Goal: Information Seeking & Learning: Check status

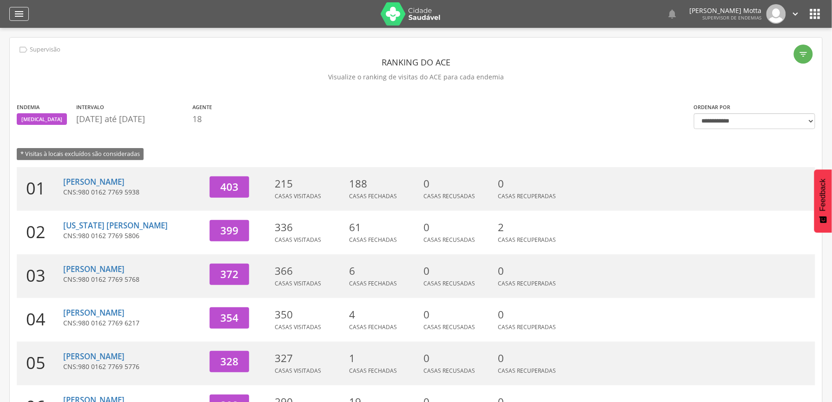
click at [20, 17] on icon "" at bounding box center [18, 13] width 11 height 11
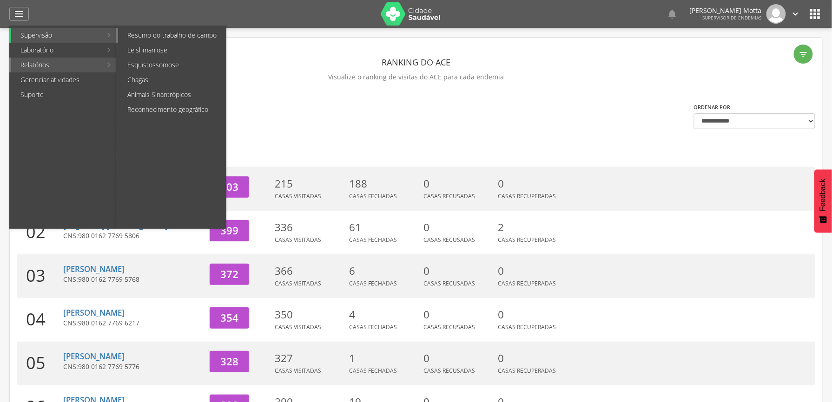
click at [190, 37] on link "Resumo do trabalho de campo" at bounding box center [172, 35] width 108 height 15
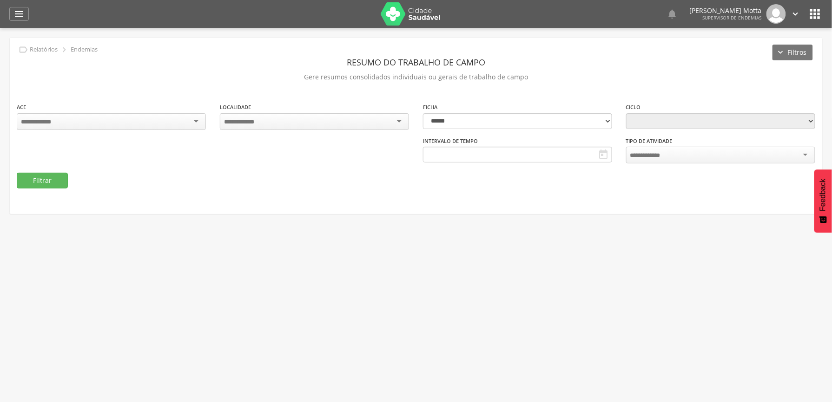
type input "**********"
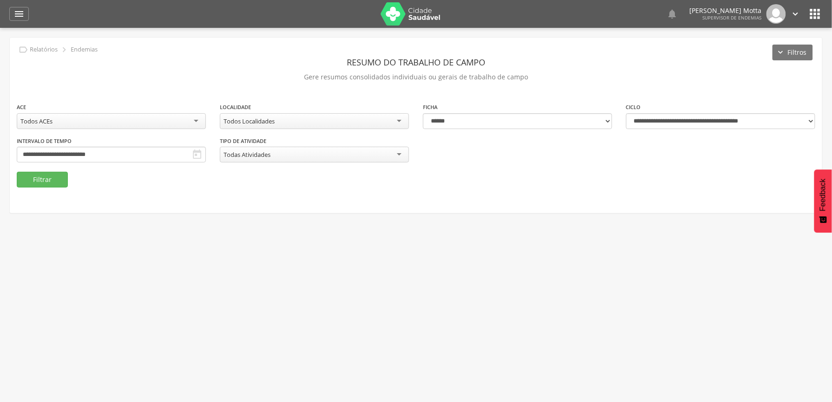
click at [354, 123] on div "Todos Localidades" at bounding box center [314, 121] width 189 height 16
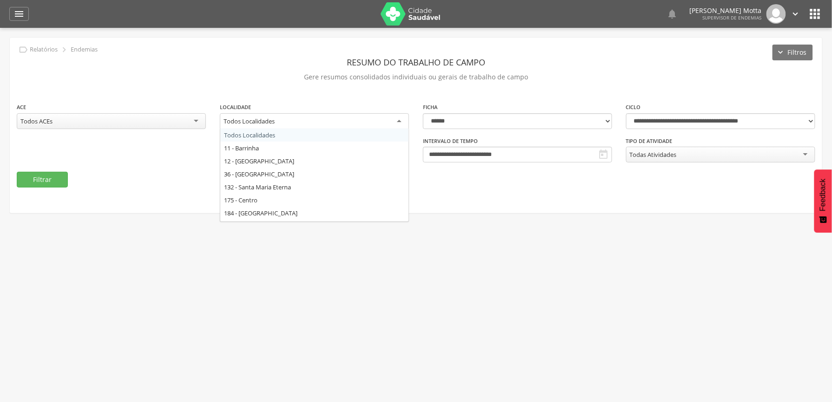
click at [586, 208] on div "**********" at bounding box center [416, 126] width 812 height 176
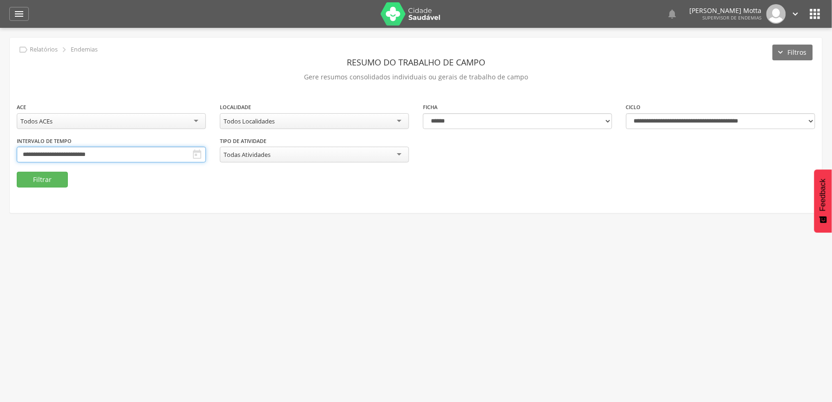
click at [206, 151] on input "**********" at bounding box center [111, 155] width 189 height 16
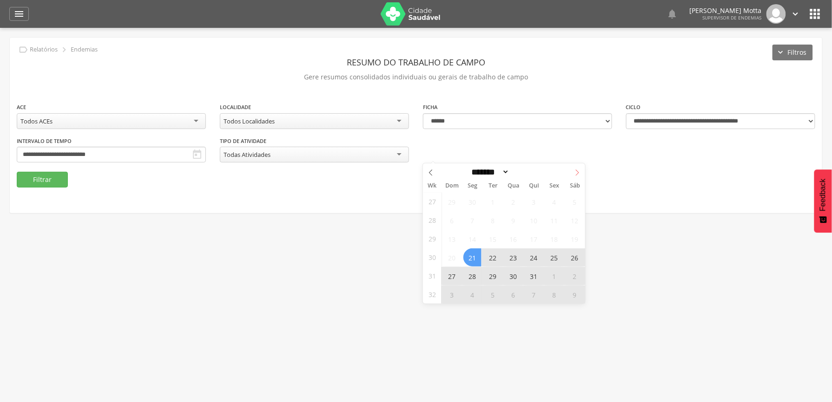
click at [576, 169] on span at bounding box center [577, 172] width 16 height 16
select select "*"
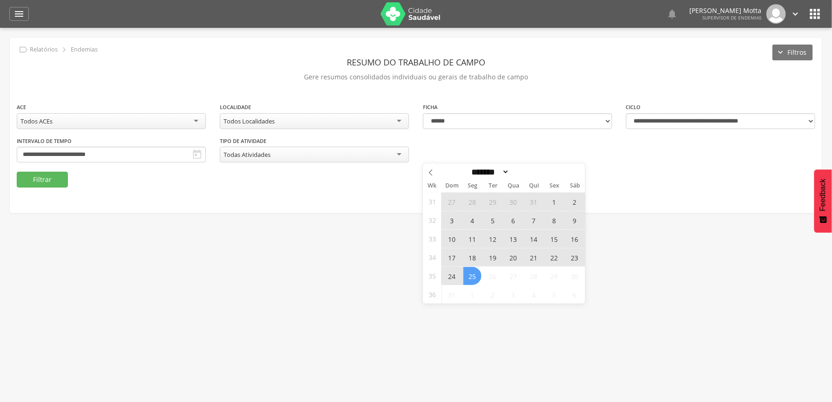
click at [447, 260] on span "17" at bounding box center [452, 258] width 18 height 18
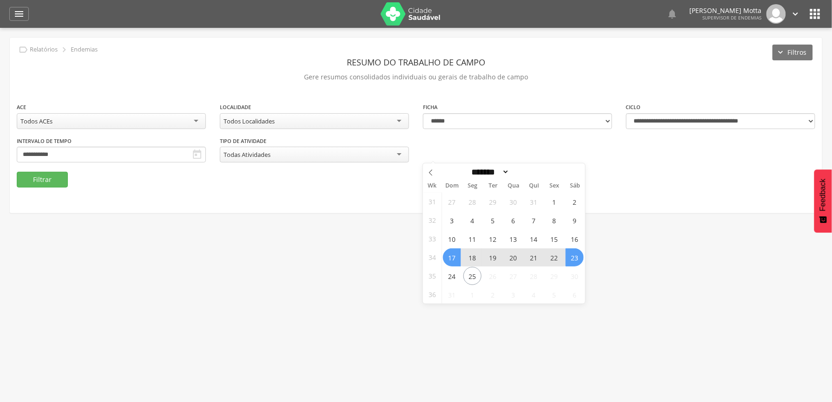
click at [578, 256] on span "23" at bounding box center [574, 258] width 18 height 18
type input "**********"
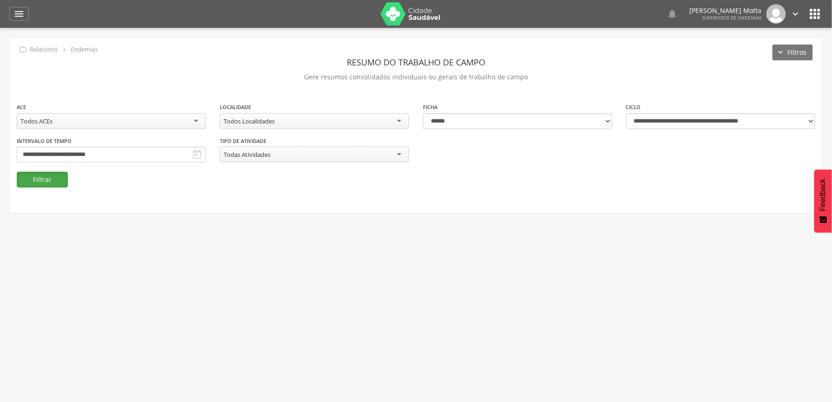
click at [36, 176] on button "Filtrar" at bounding box center [42, 180] width 51 height 16
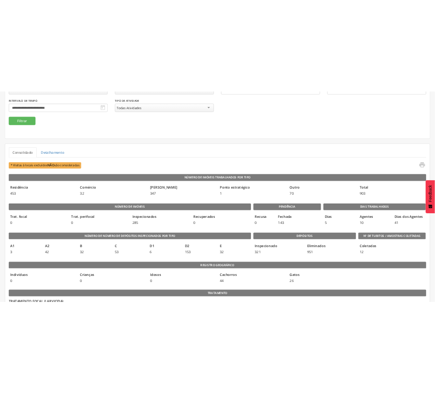
scroll to position [108, 0]
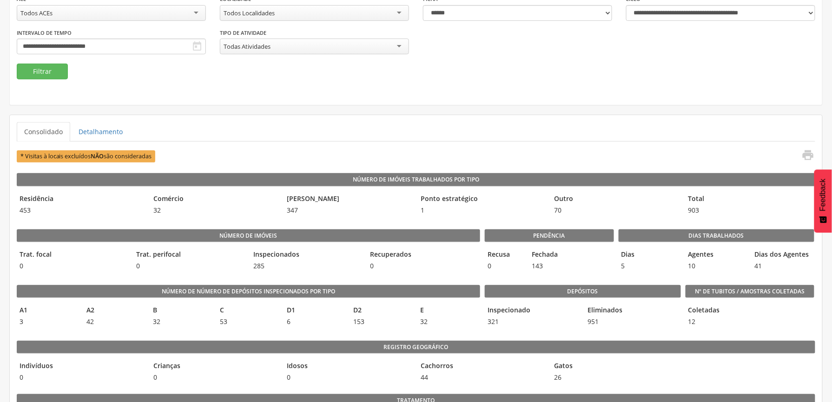
click at [290, 13] on div "Todos Localidades" at bounding box center [314, 13] width 189 height 16
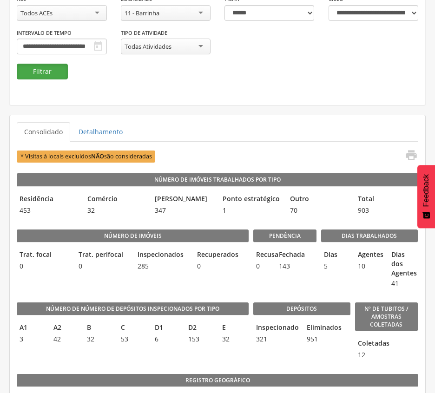
click at [29, 71] on button "Filtrar" at bounding box center [42, 72] width 51 height 16
click at [195, 16] on div "11 - Barrinha" at bounding box center [166, 13] width 90 height 16
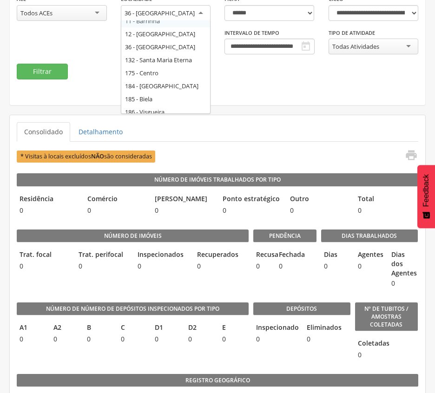
scroll to position [41, 0]
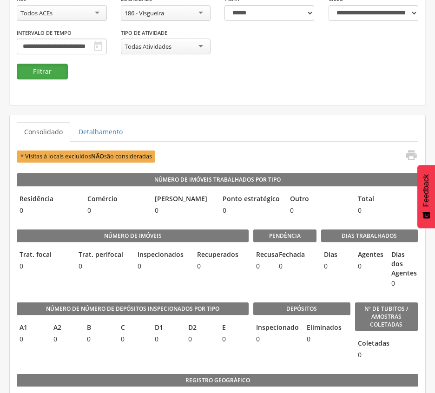
click at [50, 71] on button "Filtrar" at bounding box center [42, 72] width 51 height 16
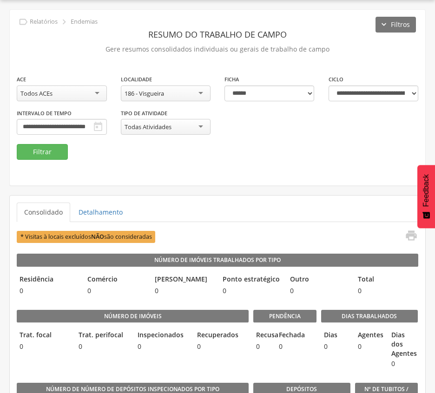
scroll to position [108, 0]
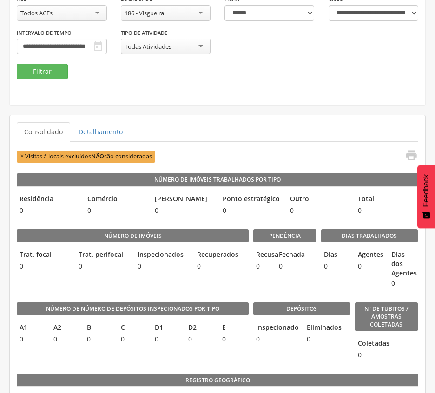
click at [179, 12] on div "186 - Visgueira" at bounding box center [166, 13] width 90 height 16
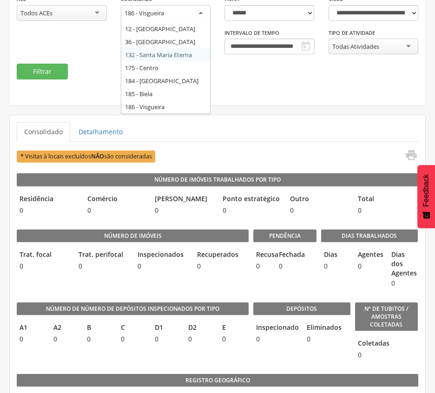
scroll to position [17, 0]
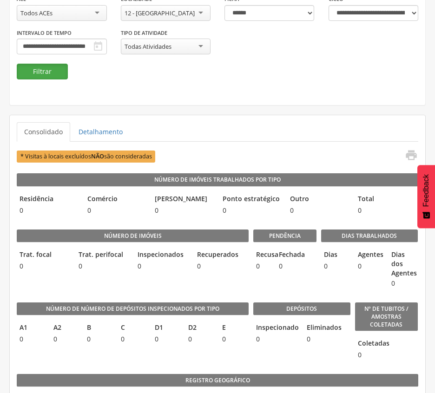
click at [54, 74] on button "Filtrar" at bounding box center [42, 72] width 51 height 16
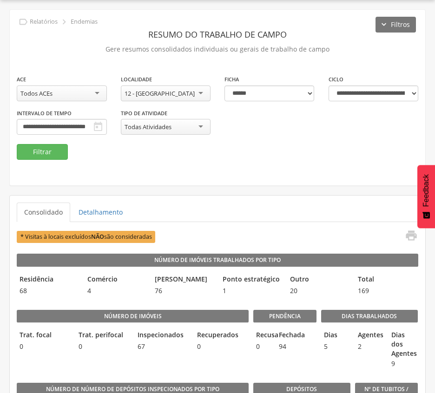
scroll to position [108, 0]
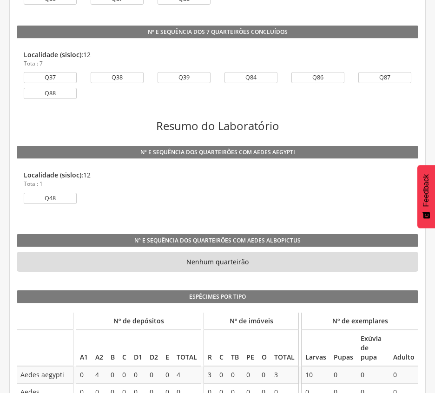
scroll to position [821, 0]
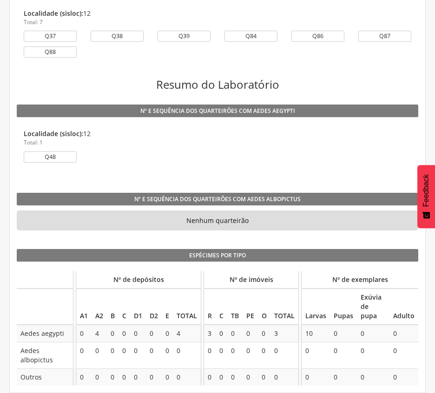
click at [277, 177] on div "Nº e sequência dos quarteirões com Aedes aegypti Localidade (sisloc): 12 Total:…" at bounding box center [217, 139] width 415 height 88
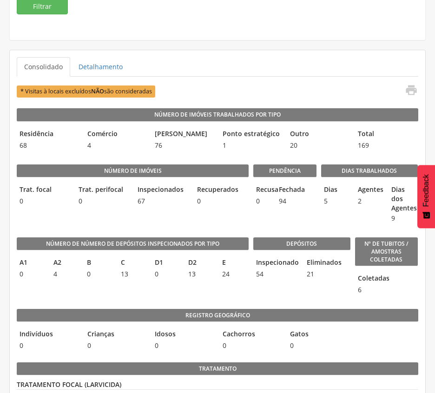
scroll to position [202, 0]
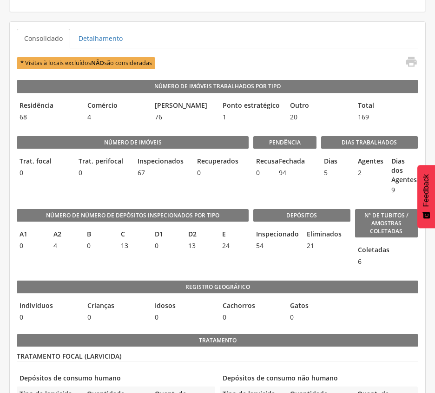
click at [300, 125] on div "Outro 20" at bounding box center [318, 111] width 63 height 26
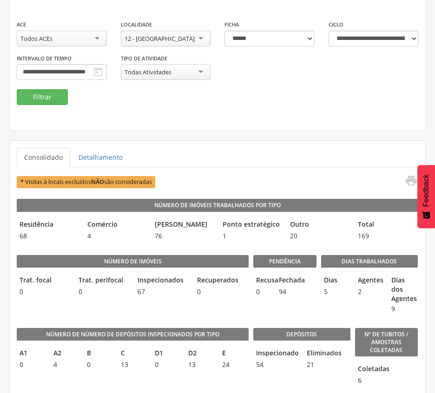
scroll to position [78, 0]
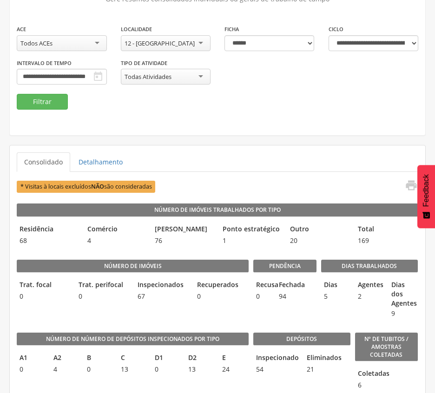
click at [171, 46] on div "12 - [GEOGRAPHIC_DATA]" at bounding box center [166, 43] width 90 height 16
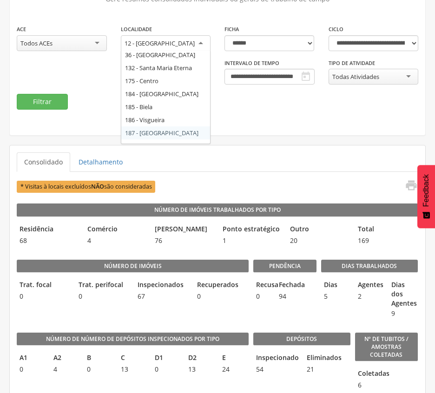
scroll to position [0, 0]
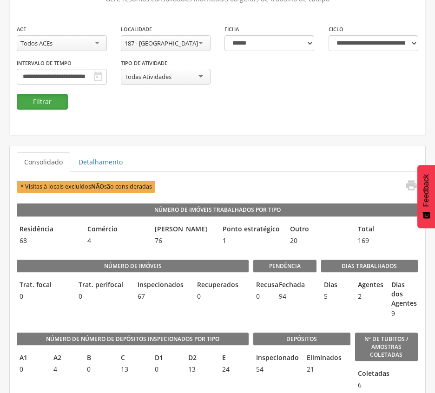
click at [49, 95] on button "Filtrar" at bounding box center [42, 102] width 51 height 16
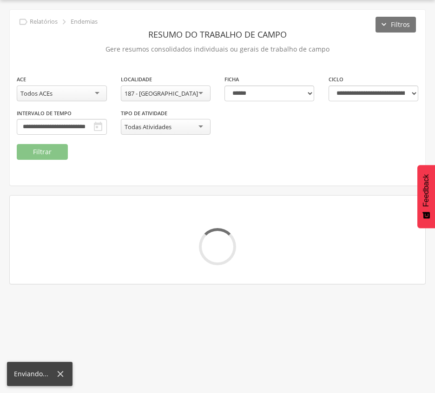
scroll to position [78, 0]
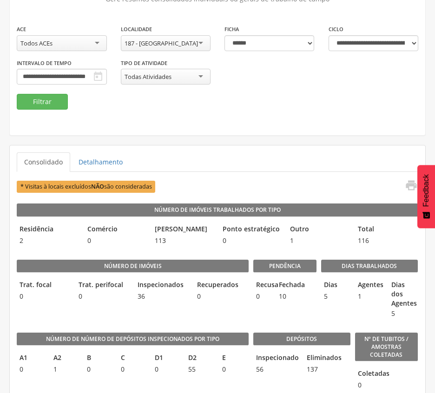
click at [203, 89] on div "**********" at bounding box center [217, 59] width 415 height 70
click at [179, 40] on div "187 - [GEOGRAPHIC_DATA]" at bounding box center [161, 43] width 73 height 8
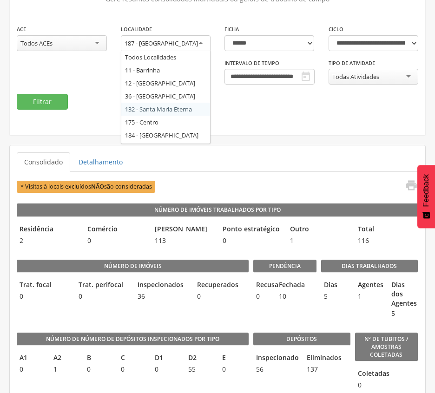
scroll to position [25, 0]
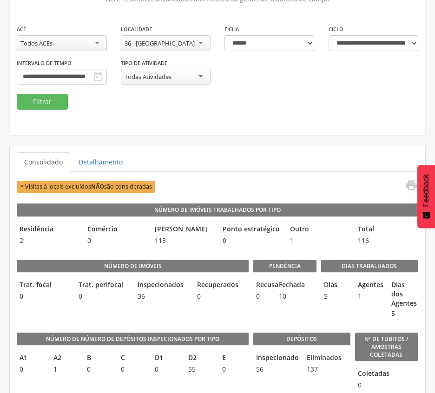
click at [30, 93] on div "**********" at bounding box center [217, 59] width 415 height 70
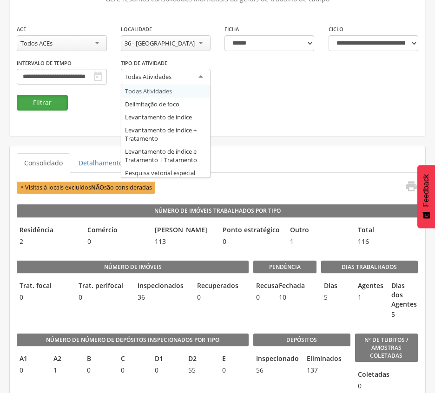
click at [49, 95] on button "Filtrar" at bounding box center [42, 103] width 51 height 16
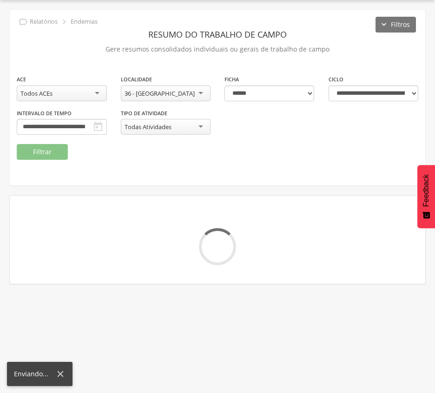
scroll to position [78, 0]
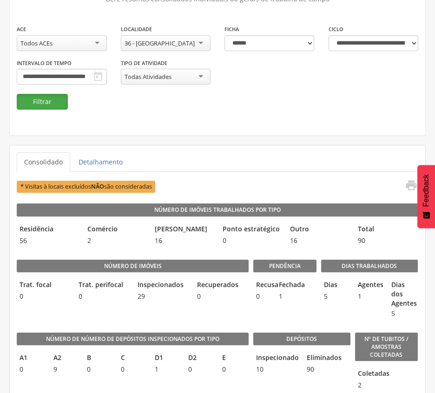
click at [53, 100] on button "Filtrar" at bounding box center [42, 102] width 51 height 16
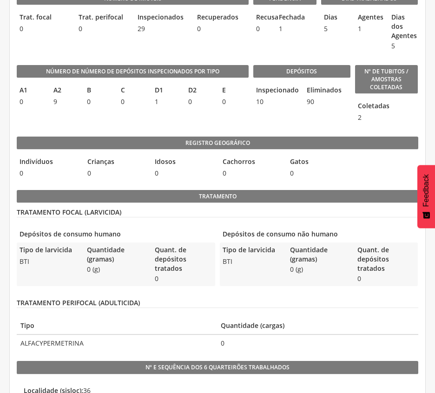
scroll to position [262, 0]
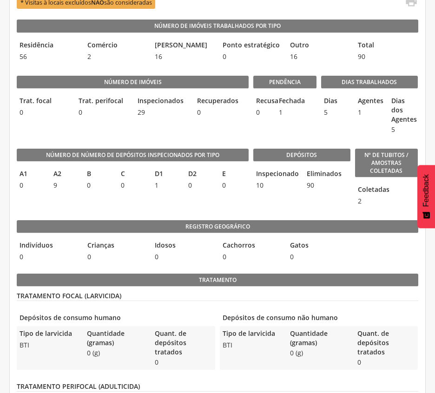
click at [283, 195] on div "Depósitos Inspecionado 10 Eliminados 90" at bounding box center [301, 175] width 97 height 72
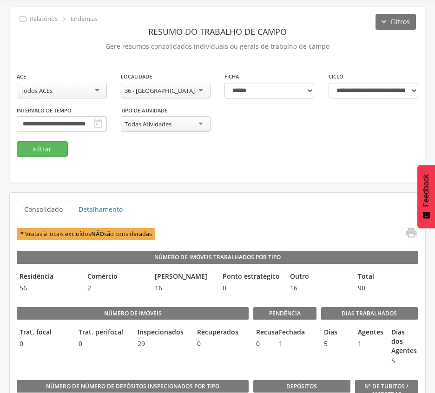
scroll to position [29, 0]
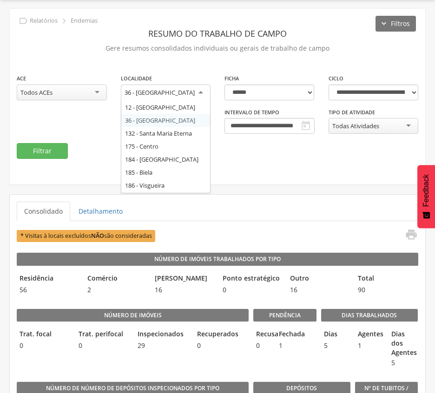
click at [191, 94] on div "36 - [GEOGRAPHIC_DATA]" at bounding box center [166, 93] width 90 height 17
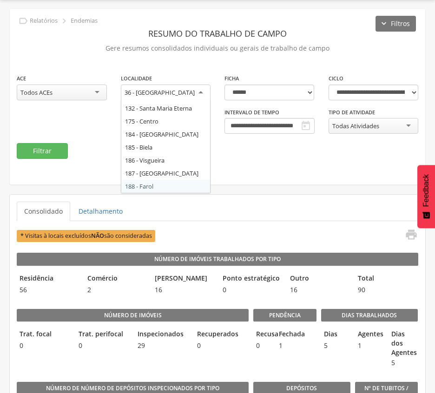
scroll to position [0, 0]
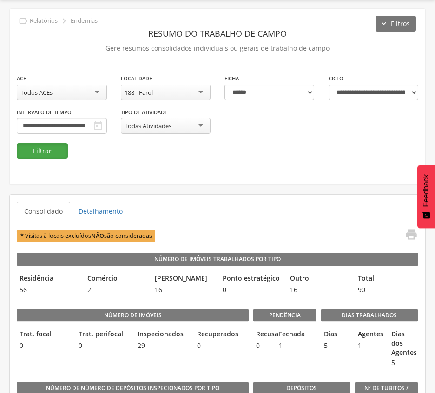
click at [47, 147] on button "Filtrar" at bounding box center [42, 151] width 51 height 16
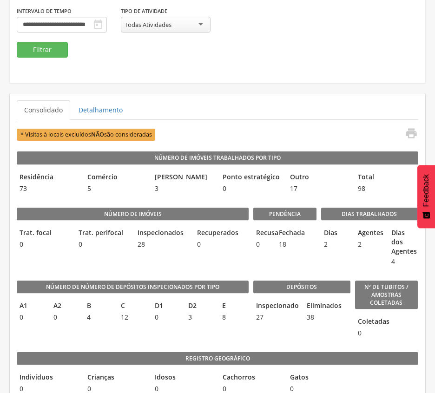
scroll to position [153, 0]
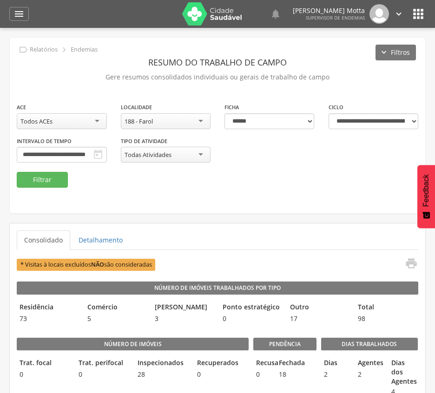
click at [203, 120] on div "188 - Farol" at bounding box center [166, 121] width 90 height 16
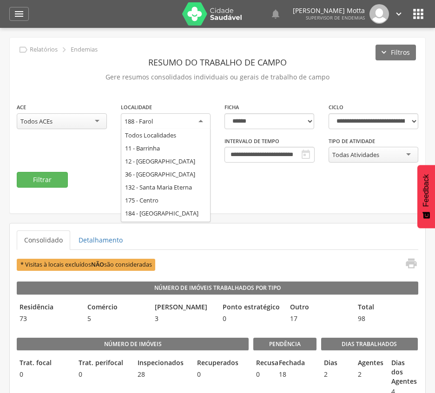
scroll to position [38, 0]
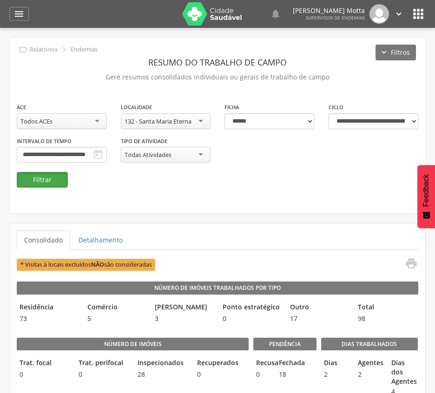
click at [46, 177] on button "Filtrar" at bounding box center [42, 180] width 51 height 16
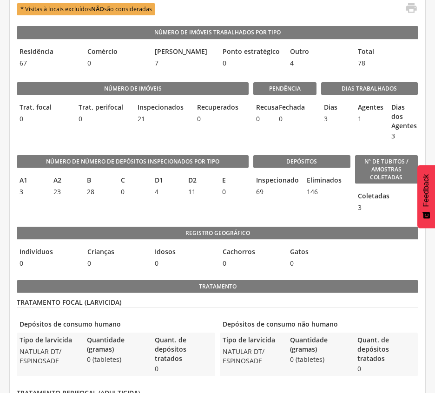
scroll to position [252, 0]
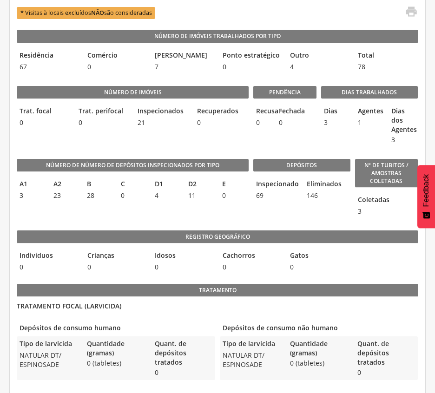
click at [311, 125] on div "Recusa 0 Fechada 0" at bounding box center [284, 117] width 63 height 26
click at [321, 171] on legend "Depósitos" at bounding box center [301, 165] width 97 height 13
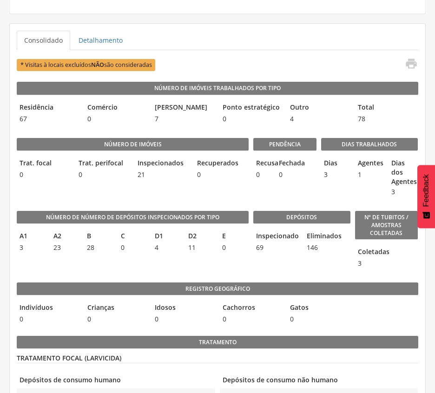
scroll to position [262, 0]
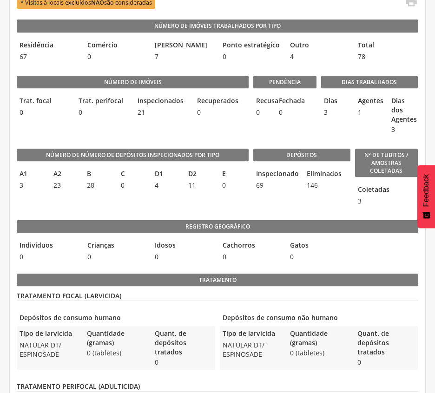
click at [203, 134] on div "Número de imóveis Trat. focal 0 Trat. perifocal 0 Inspecionados 21 Recuperados 0" at bounding box center [133, 102] width 232 height 73
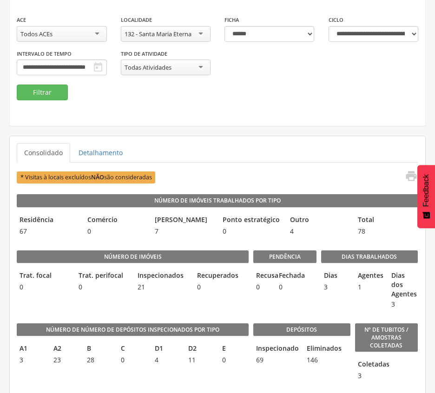
scroll to position [76, 0]
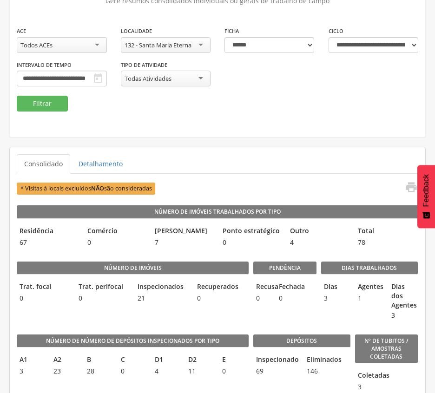
click at [199, 46] on div "132 - Santa Maria Eterna" at bounding box center [166, 45] width 90 height 16
click at [33, 93] on div "**********" at bounding box center [217, 61] width 415 height 70
click at [33, 98] on button "Filtrar" at bounding box center [42, 104] width 51 height 16
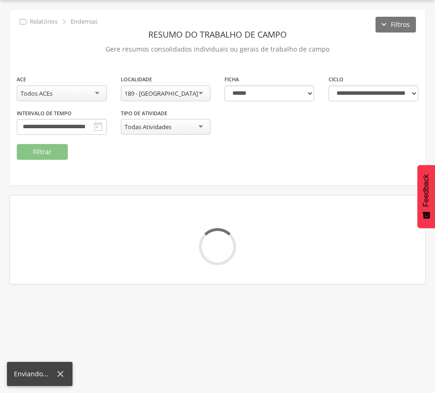
scroll to position [76, 0]
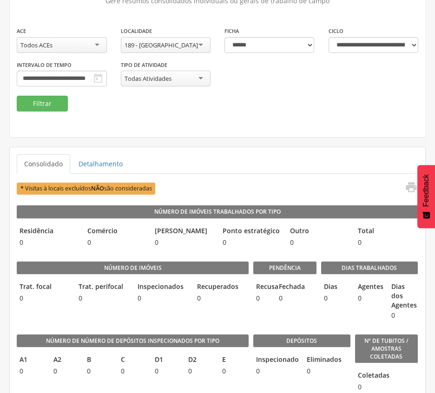
click at [176, 96] on fieldset "**********" at bounding box center [217, 68] width 401 height 85
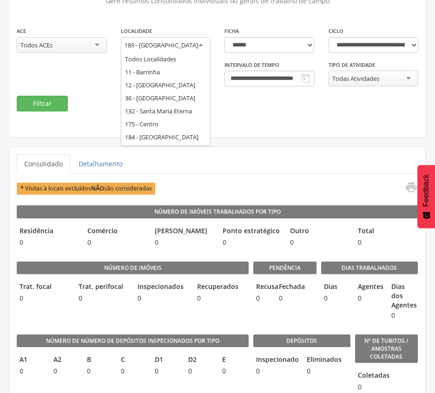
click at [190, 46] on div "189 - [GEOGRAPHIC_DATA]" at bounding box center [166, 45] width 90 height 17
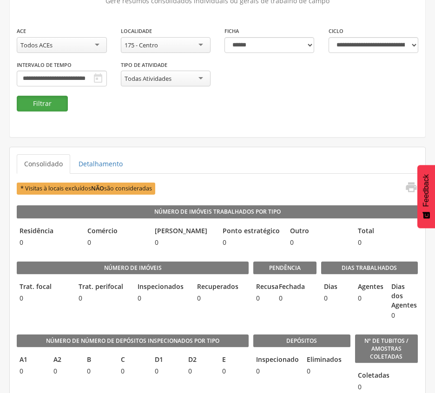
click at [43, 108] on button "Filtrar" at bounding box center [42, 104] width 51 height 16
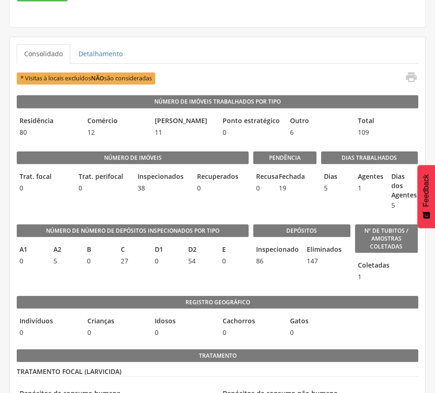
scroll to position [215, 0]
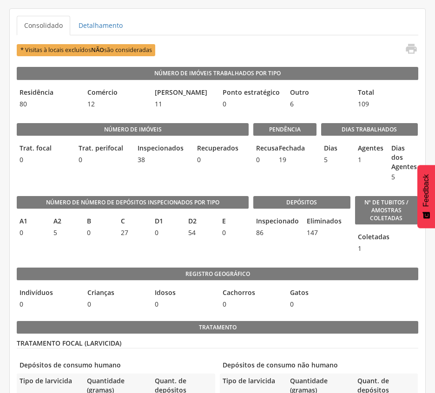
click at [261, 163] on span "0" at bounding box center [262, 159] width 18 height 9
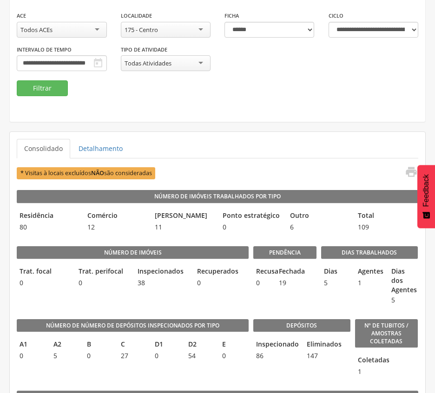
scroll to position [91, 0]
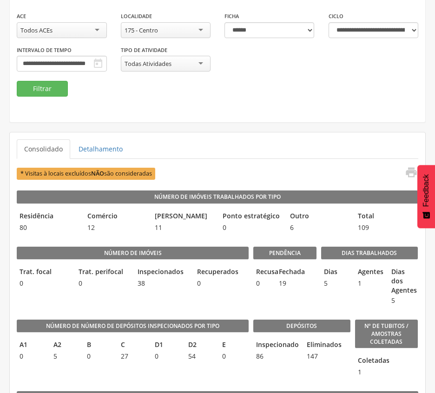
click at [168, 28] on div "175 - Centro" at bounding box center [166, 30] width 90 height 16
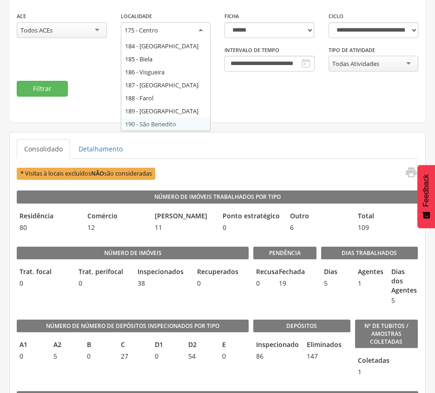
scroll to position [0, 0]
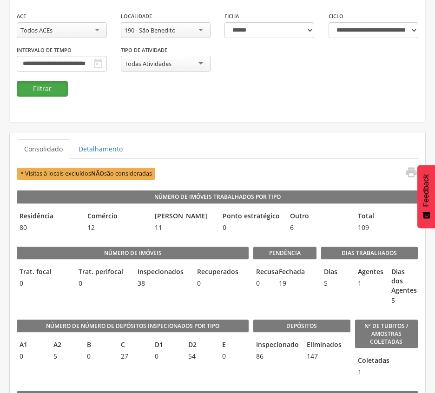
click at [58, 86] on button "Filtrar" at bounding box center [42, 89] width 51 height 16
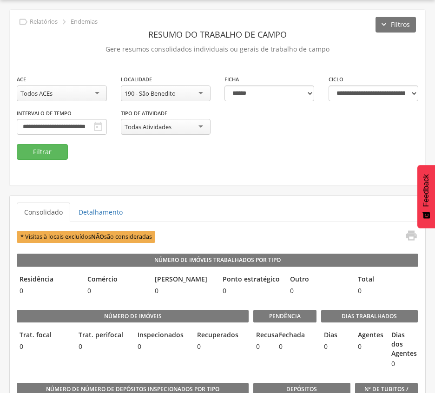
scroll to position [91, 0]
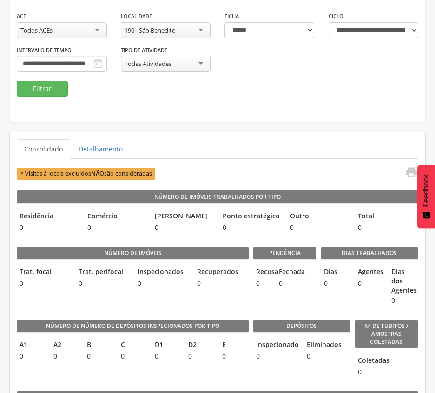
click at [195, 32] on div "190 - São Benedito" at bounding box center [166, 30] width 90 height 16
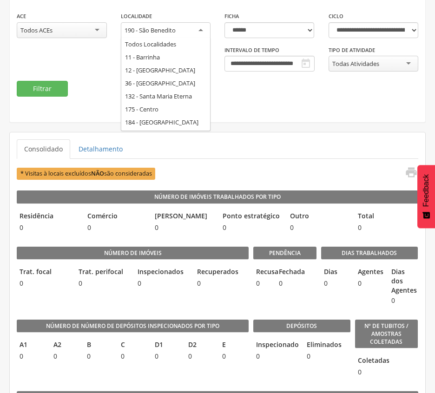
scroll to position [64, 0]
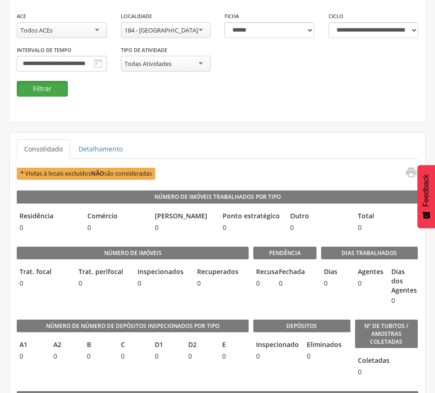
click at [53, 88] on button "Filtrar" at bounding box center [42, 89] width 51 height 16
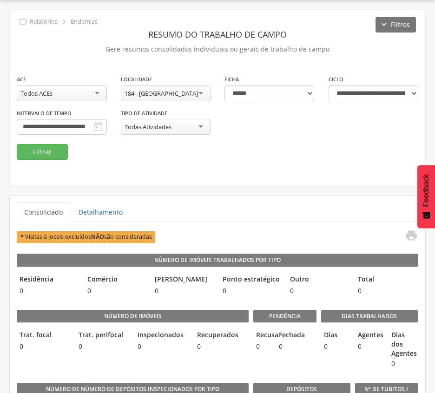
scroll to position [91, 0]
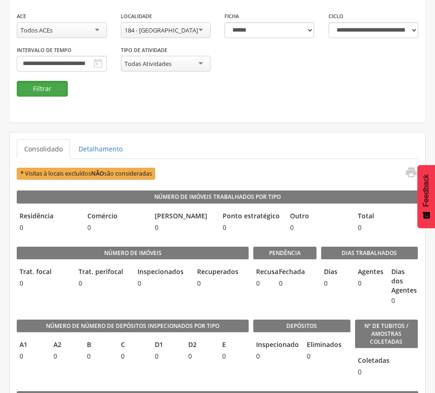
click at [38, 88] on button "Filtrar" at bounding box center [42, 89] width 51 height 16
drag, startPoint x: 267, startPoint y: 82, endPoint x: 258, endPoint y: 82, distance: 8.4
click at [267, 82] on fieldset "**********" at bounding box center [217, 53] width 401 height 85
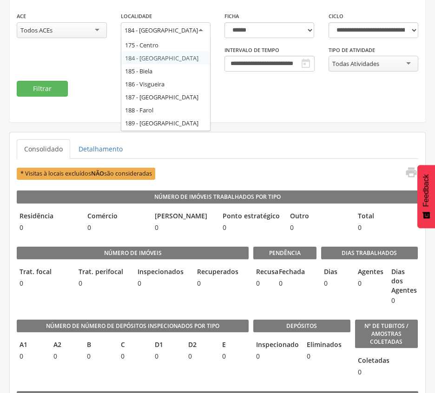
click at [197, 27] on div "184 - [GEOGRAPHIC_DATA]" at bounding box center [166, 30] width 90 height 17
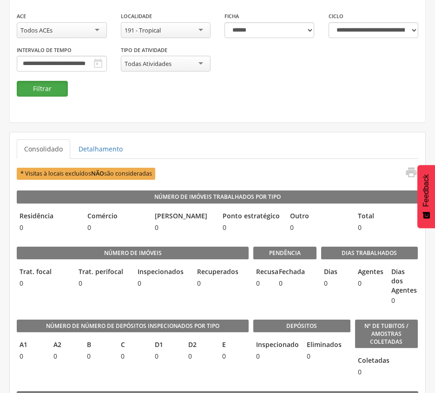
click at [45, 84] on button "Filtrar" at bounding box center [42, 89] width 51 height 16
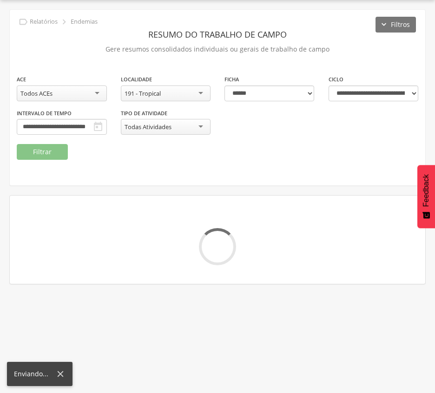
scroll to position [91, 0]
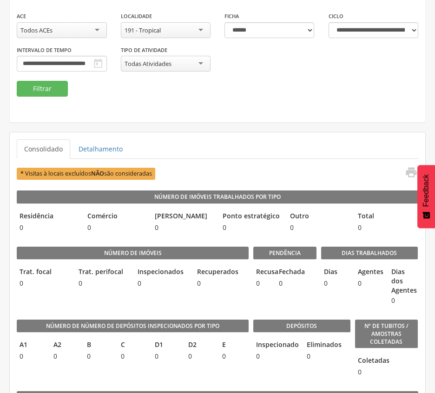
click at [279, 98] on div "**********" at bounding box center [217, 35] width 415 height 176
click at [177, 85] on fieldset "**********" at bounding box center [217, 53] width 401 height 85
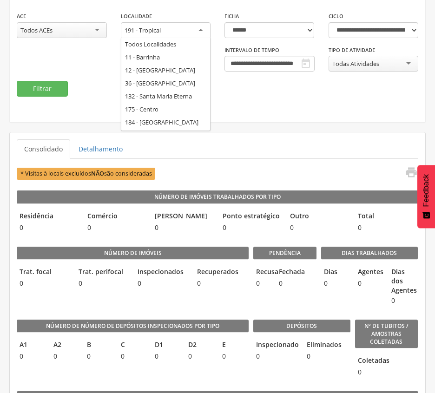
click at [197, 29] on div "191 - Tropical" at bounding box center [166, 30] width 90 height 17
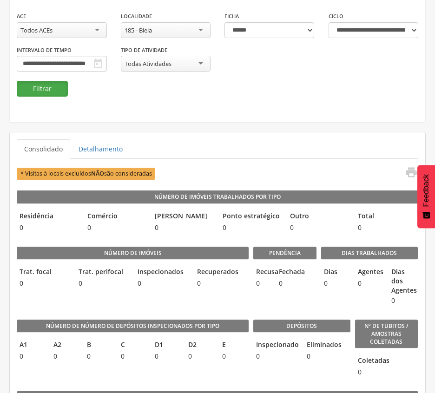
click at [59, 89] on button "Filtrar" at bounding box center [42, 89] width 51 height 16
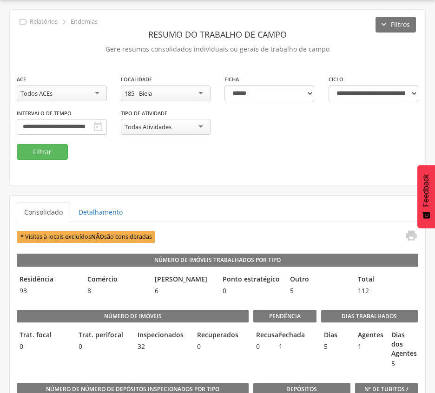
scroll to position [91, 0]
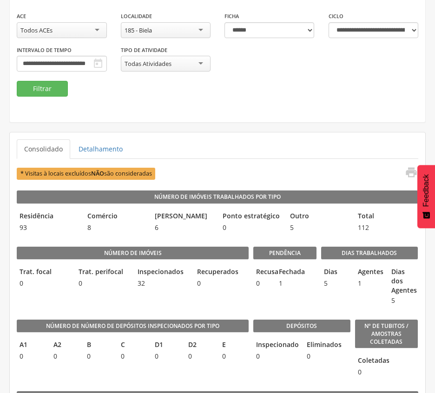
click at [207, 122] on div "**********" at bounding box center [217, 35] width 415 height 176
click at [194, 25] on div "185 - Biela" at bounding box center [166, 30] width 90 height 16
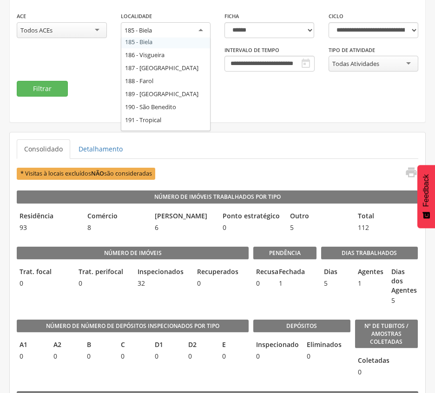
scroll to position [102, 0]
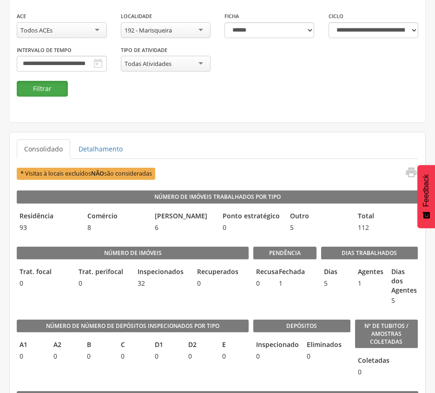
click at [34, 81] on button "Filtrar" at bounding box center [42, 89] width 51 height 16
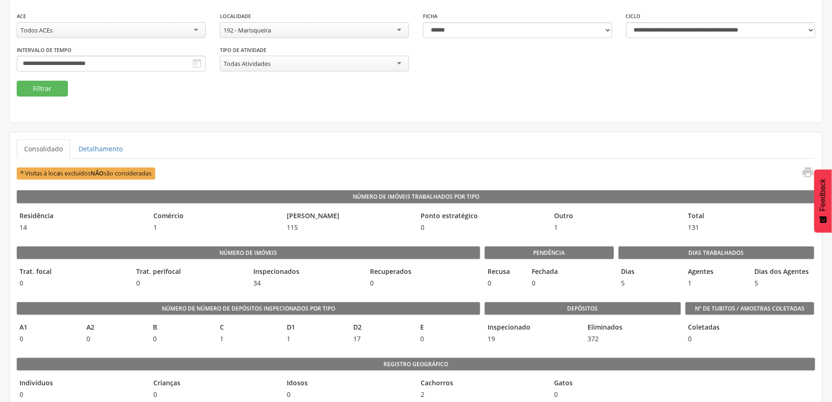
scroll to position [0, 0]
